Goal: Find specific page/section: Find specific page/section

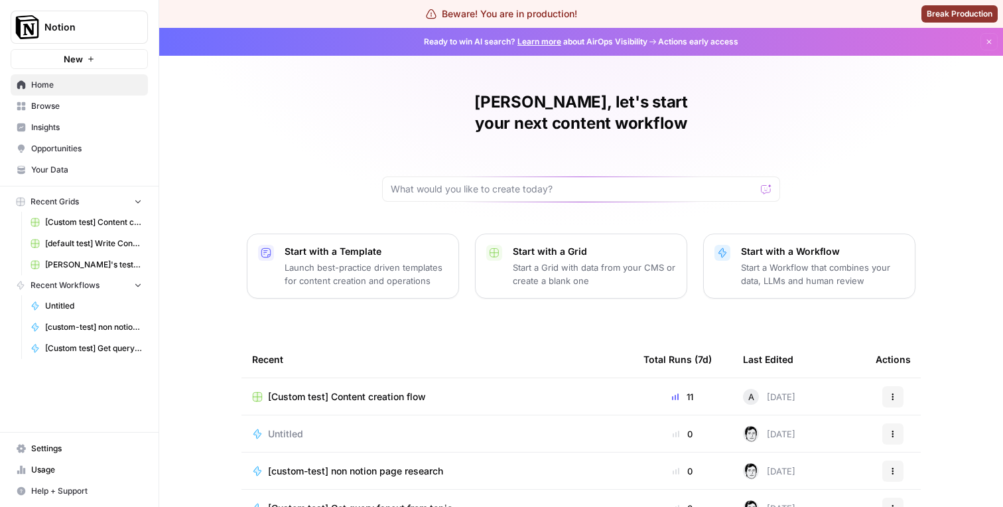
click at [79, 104] on span "Browse" at bounding box center [86, 106] width 111 height 12
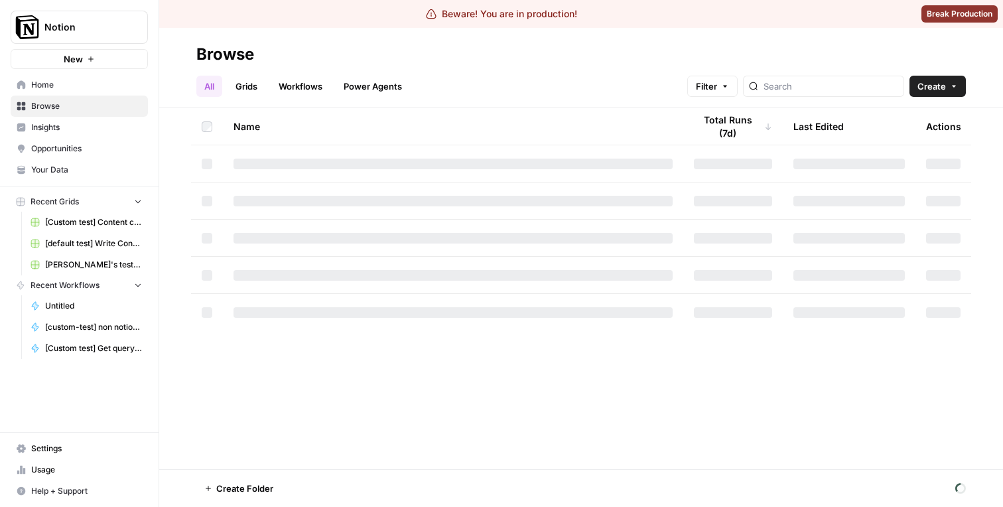
click at [353, 86] on link "Power Agents" at bounding box center [373, 86] width 74 height 21
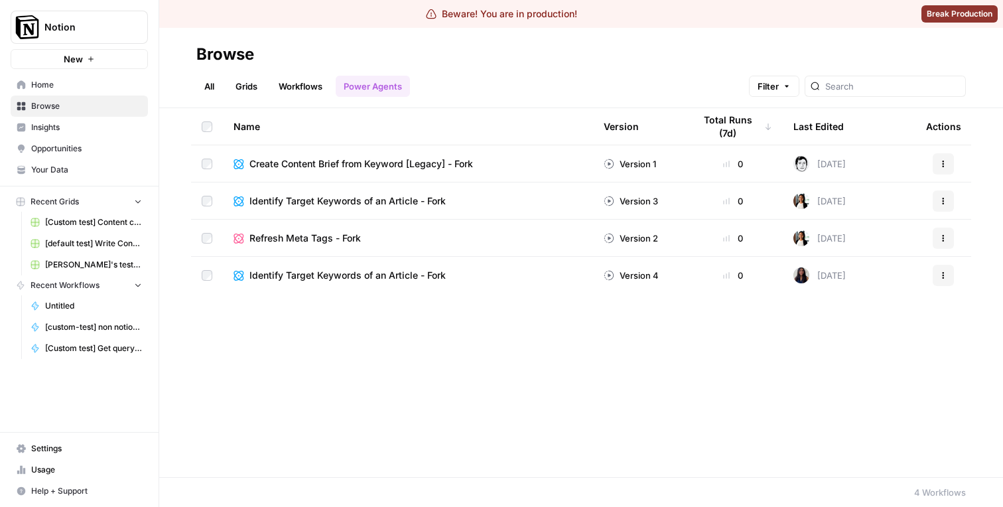
click at [779, 83] on span "Filter" at bounding box center [767, 86] width 21 height 13
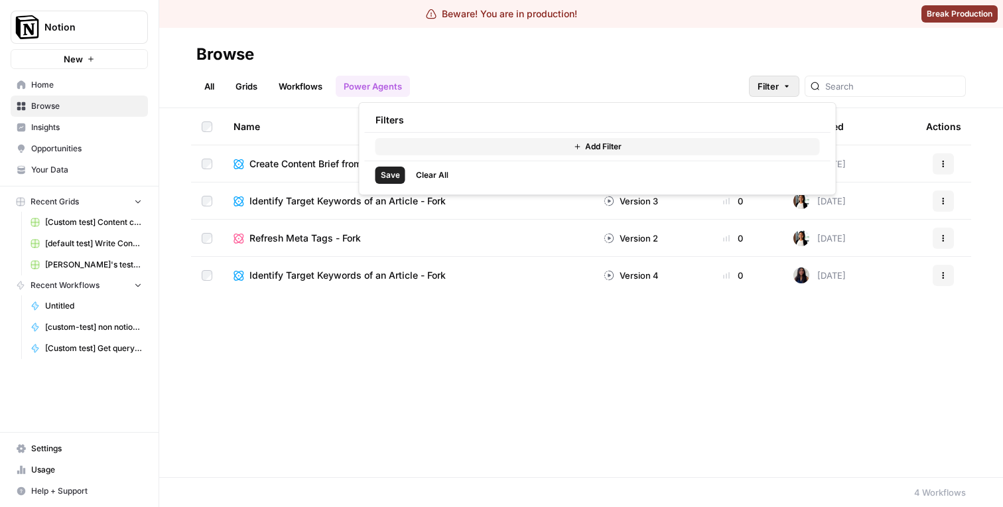
click at [525, 143] on button "Add Filter" at bounding box center [597, 146] width 444 height 17
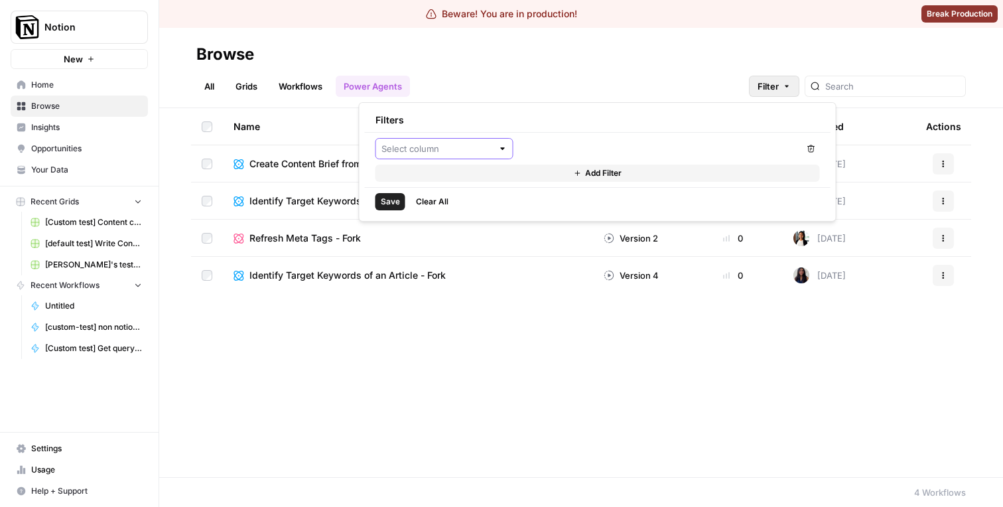
click at [456, 147] on input "text" at bounding box center [436, 148] width 111 height 13
click at [414, 334] on div "Name Version Total Runs (7d) Last Edited Actions Create Content Brief from Keyw…" at bounding box center [581, 292] width 844 height 369
click at [779, 80] on span "Filter" at bounding box center [767, 86] width 21 height 13
click at [488, 144] on input "text" at bounding box center [436, 148] width 111 height 13
click at [449, 180] on span "Status" at bounding box center [448, 179] width 95 height 13
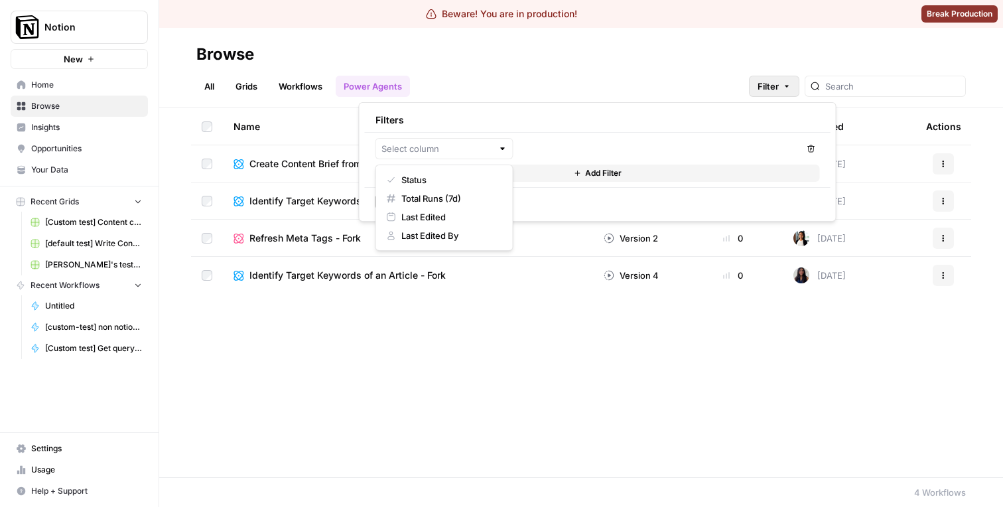
type input "Status"
click at [588, 143] on input "text" at bounding box center [580, 148] width 111 height 13
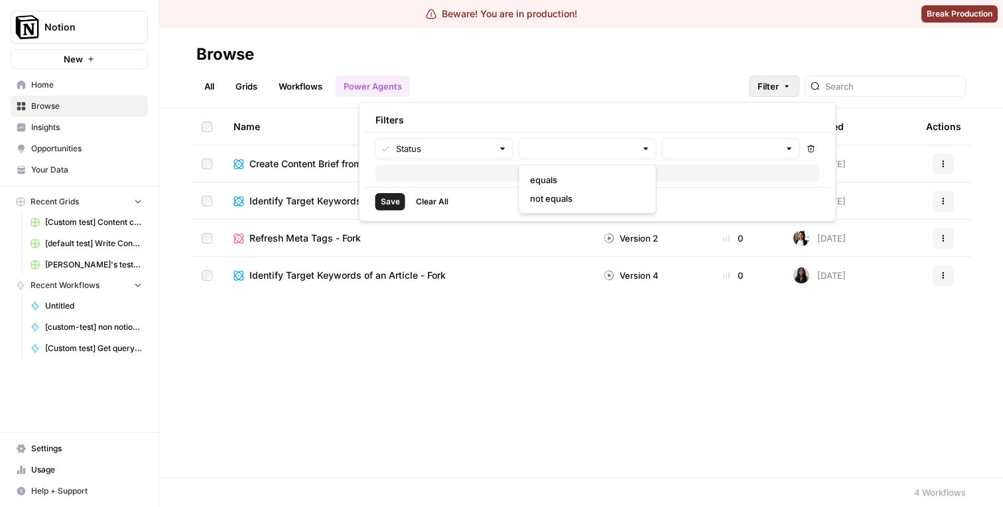
click at [573, 180] on span "equals" at bounding box center [585, 179] width 110 height 13
type input "equals"
click at [690, 153] on input "text" at bounding box center [723, 148] width 111 height 13
click at [690, 176] on span "Published" at bounding box center [728, 179] width 110 height 13
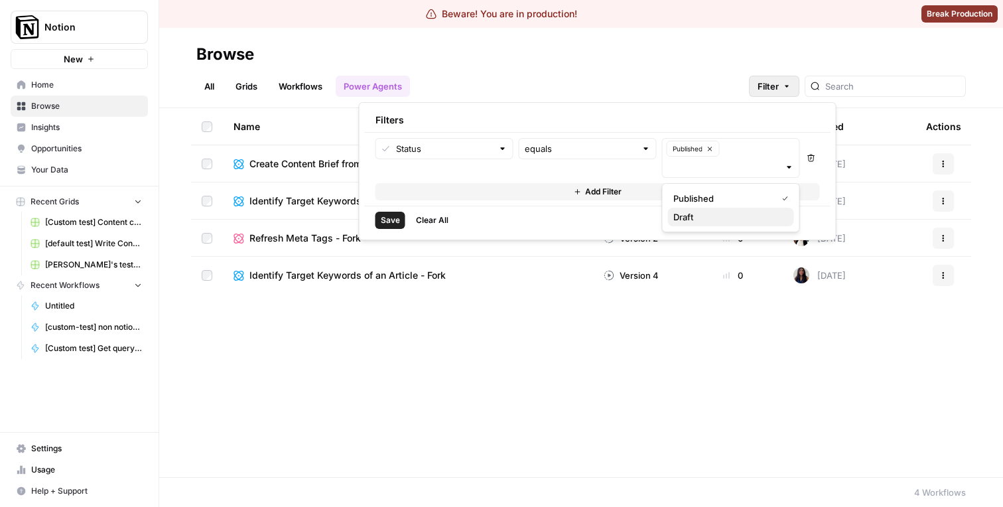
click at [690, 212] on span "Draft" at bounding box center [728, 216] width 110 height 13
click at [708, 300] on div "Name Version Total Runs (7d) Last Edited Actions Create Content Brief from Keyw…" at bounding box center [581, 292] width 844 height 369
